Goal: Task Accomplishment & Management: Use online tool/utility

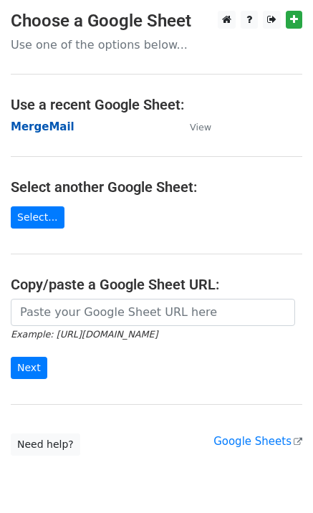
click at [45, 123] on strong "MergeMail" at bounding box center [43, 126] width 64 height 13
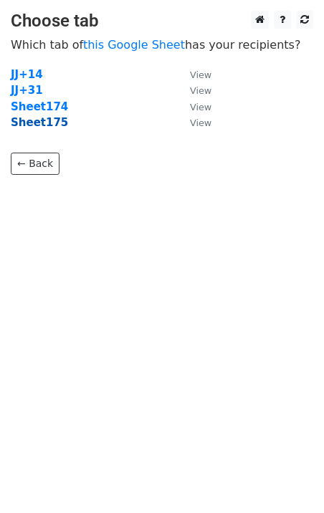
click at [46, 129] on strong "Sheet175" at bounding box center [39, 122] width 57 height 13
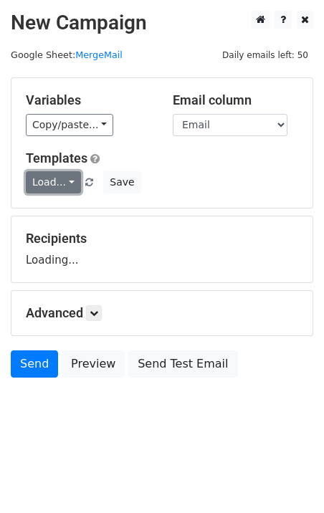
click at [44, 183] on link "Load..." at bounding box center [53, 182] width 55 height 22
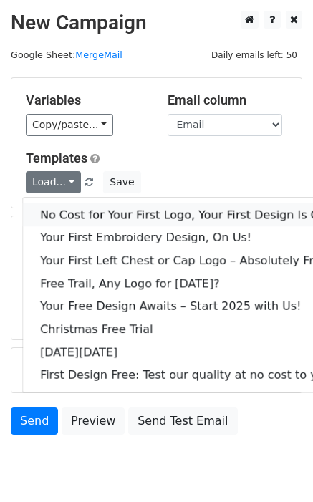
click at [67, 203] on link "No Cost for Your First Logo, Your First Design Is On Us!" at bounding box center [195, 214] width 344 height 23
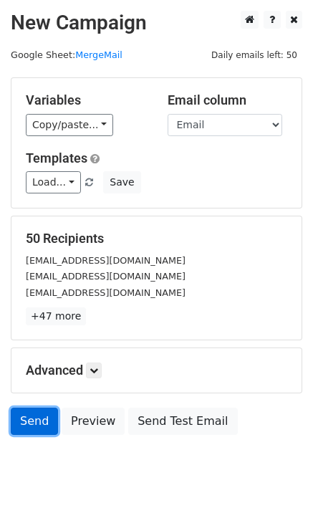
click at [26, 419] on link "Send" at bounding box center [34, 420] width 47 height 27
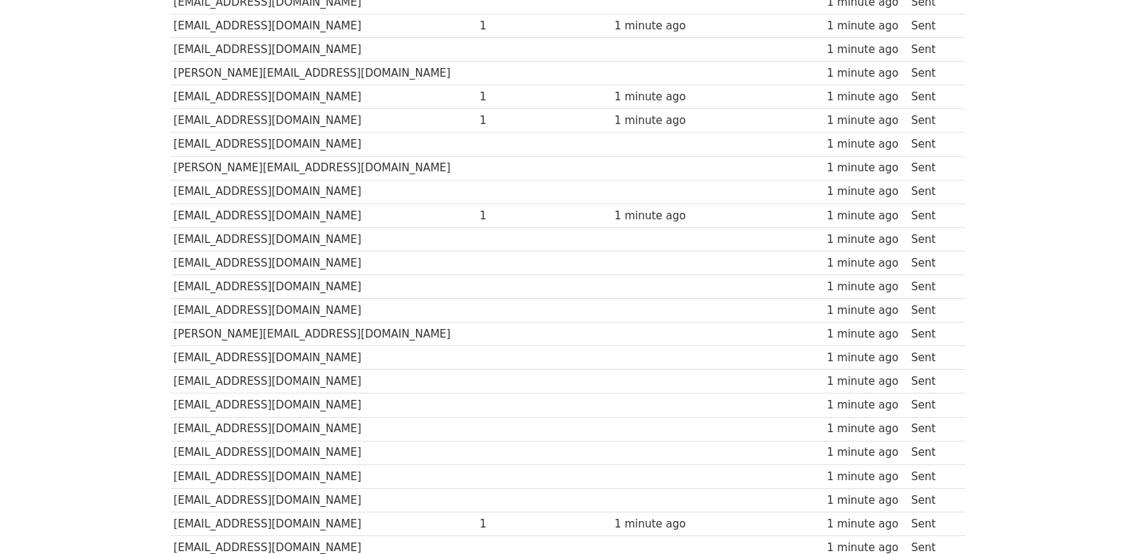
scroll to position [997, 0]
